Goal: Complete application form

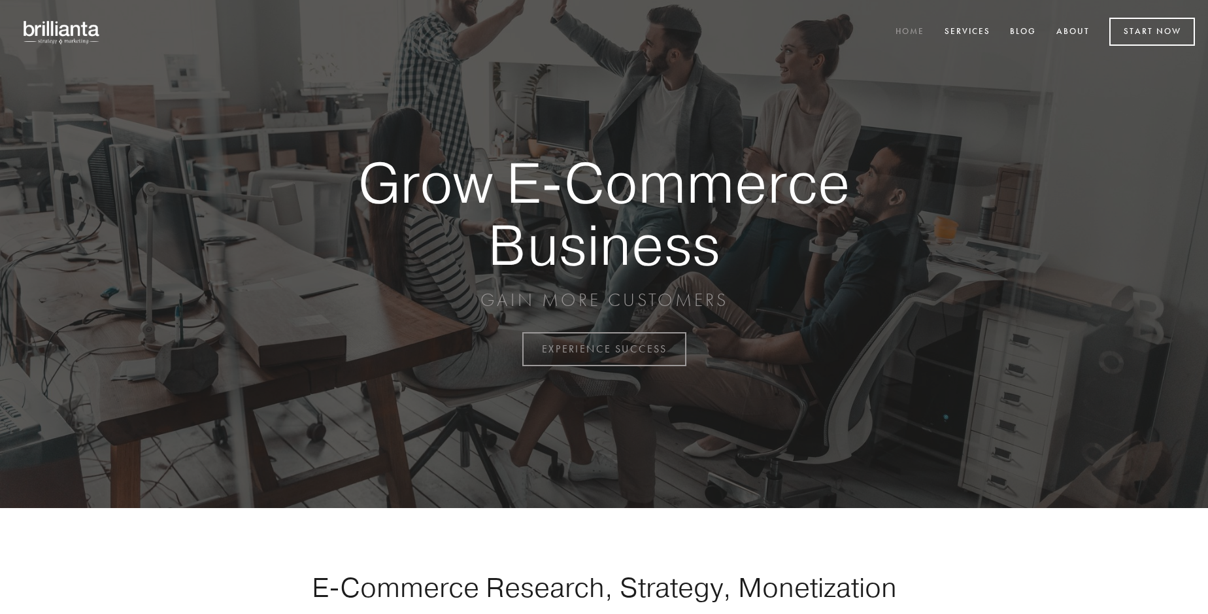
scroll to position [3427, 0]
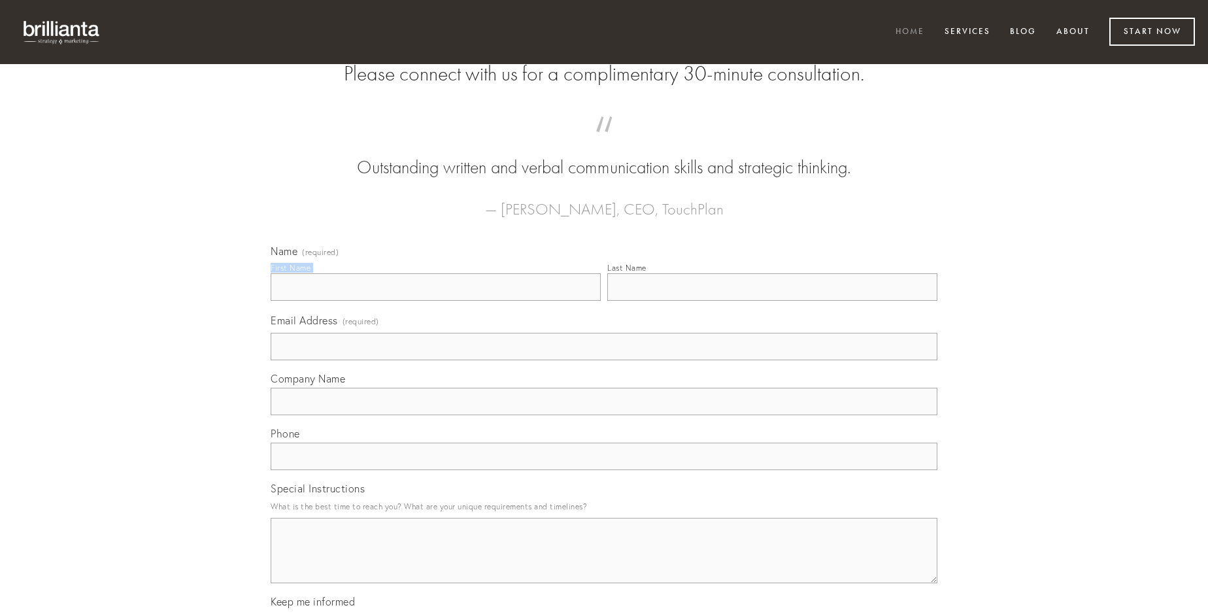
type input "[PERSON_NAME] MD"
click at [772, 301] on input "Last Name" at bounding box center [772, 286] width 330 height 27
type input "[PERSON_NAME] MD"
click at [604, 360] on input "Email Address (required)" at bounding box center [604, 346] width 667 height 27
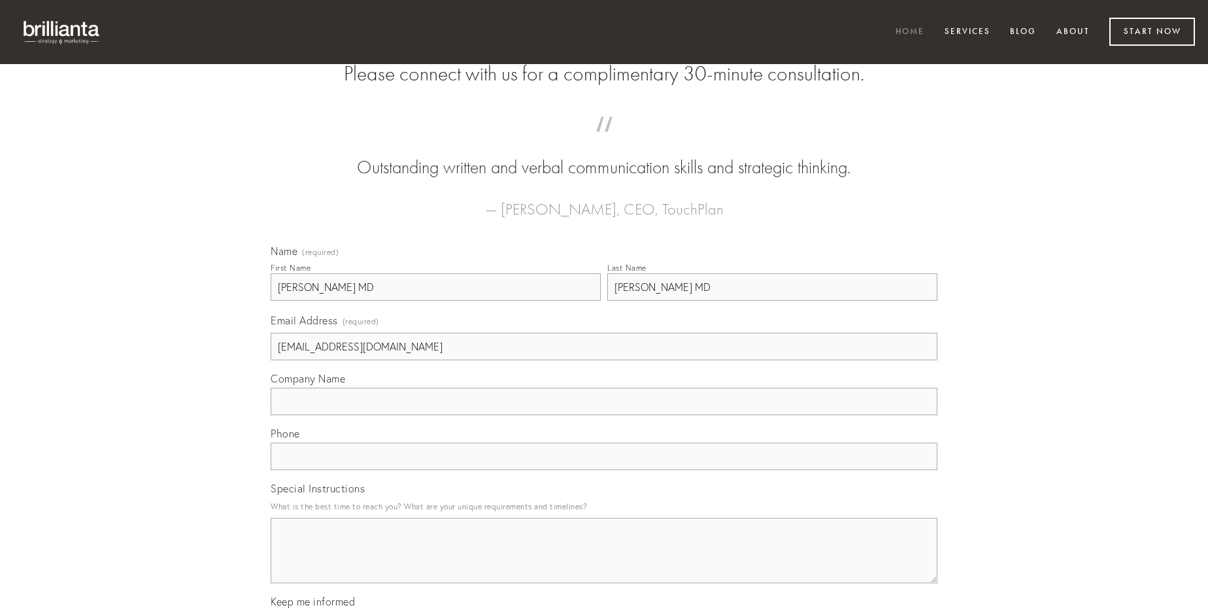
type input "[EMAIL_ADDRESS][DOMAIN_NAME]"
click at [604, 415] on input "Company Name" at bounding box center [604, 401] width 667 height 27
type input "utroque"
click at [604, 470] on input "text" at bounding box center [604, 456] width 667 height 27
click at [604, 562] on textarea "Special Instructions" at bounding box center [604, 550] width 667 height 65
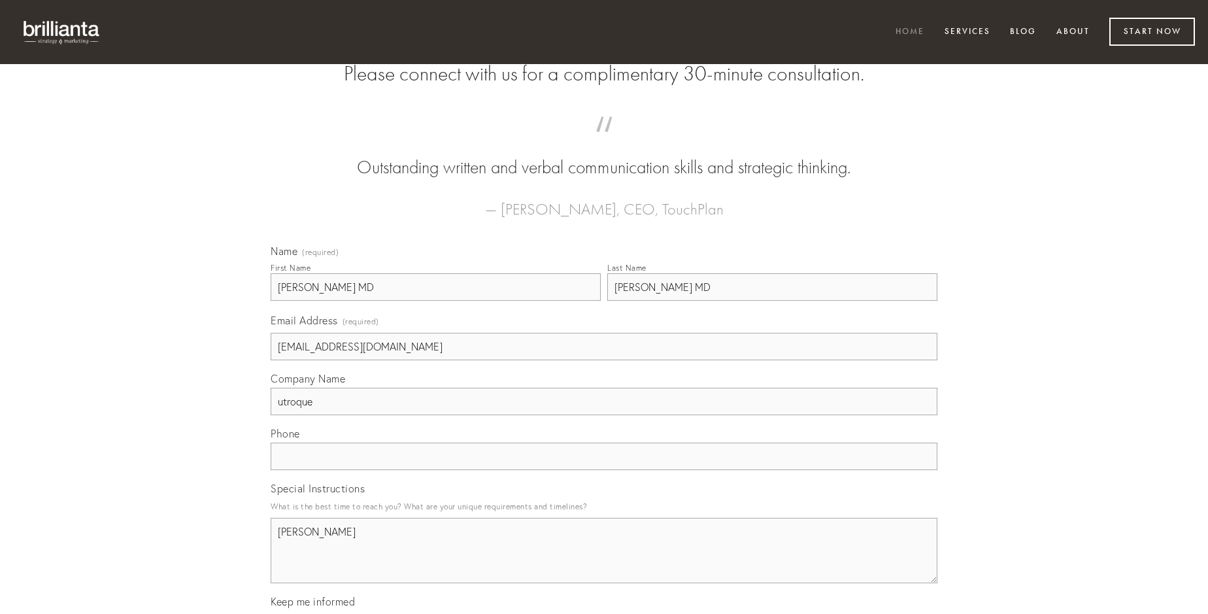
type textarea "[PERSON_NAME]"
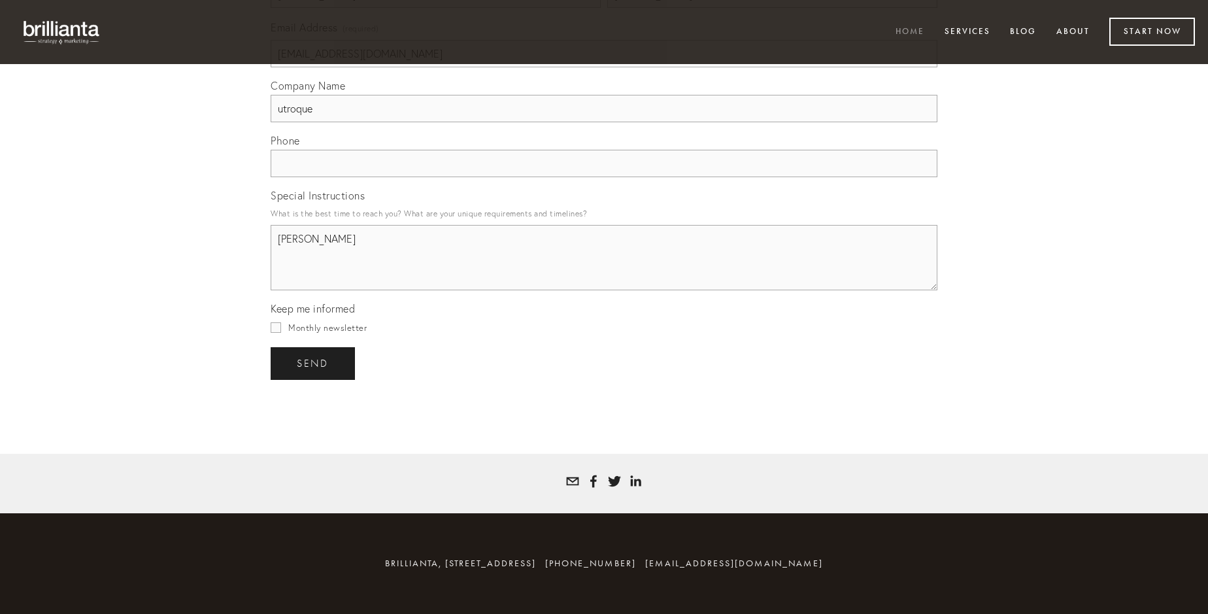
click at [314, 363] on span "send" at bounding box center [313, 364] width 32 height 12
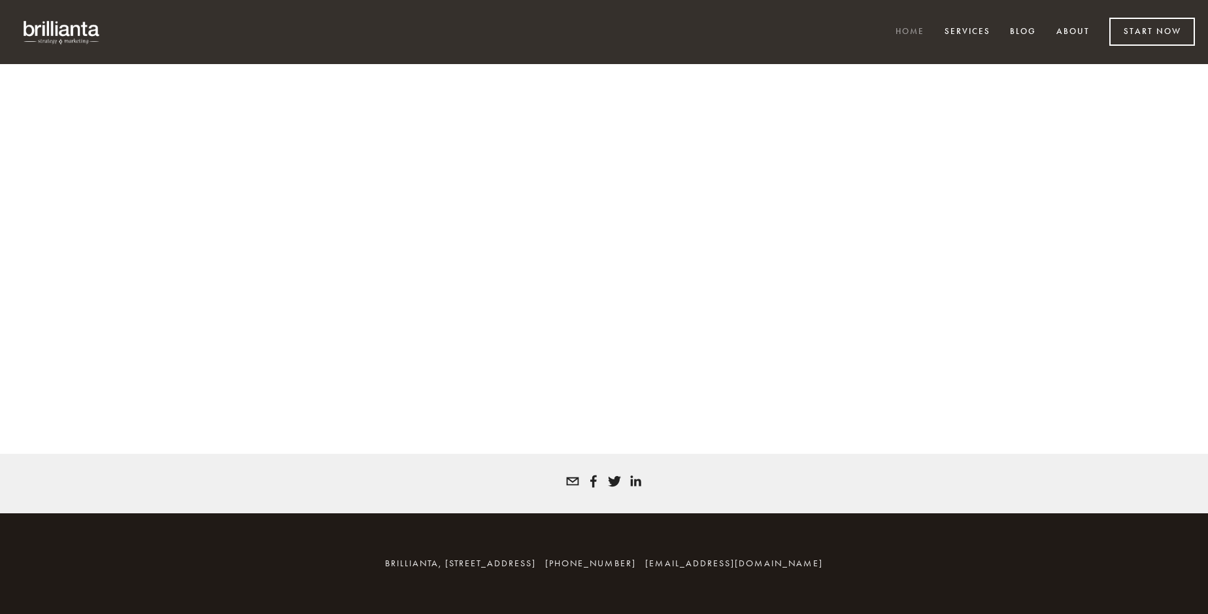
scroll to position [3409, 0]
